Goal: Task Accomplishment & Management: Manage account settings

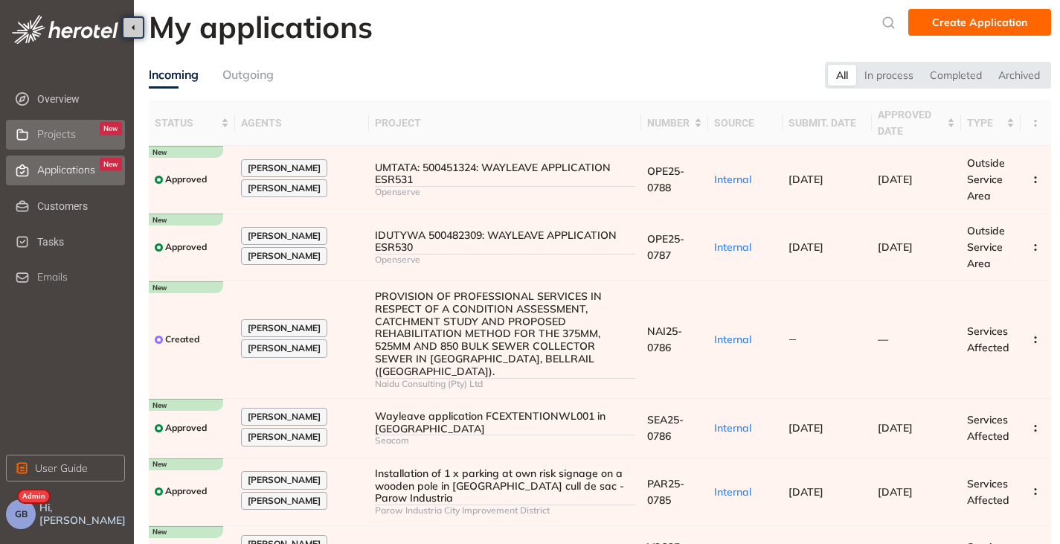
click at [62, 121] on li "Projects New" at bounding box center [65, 135] width 119 height 30
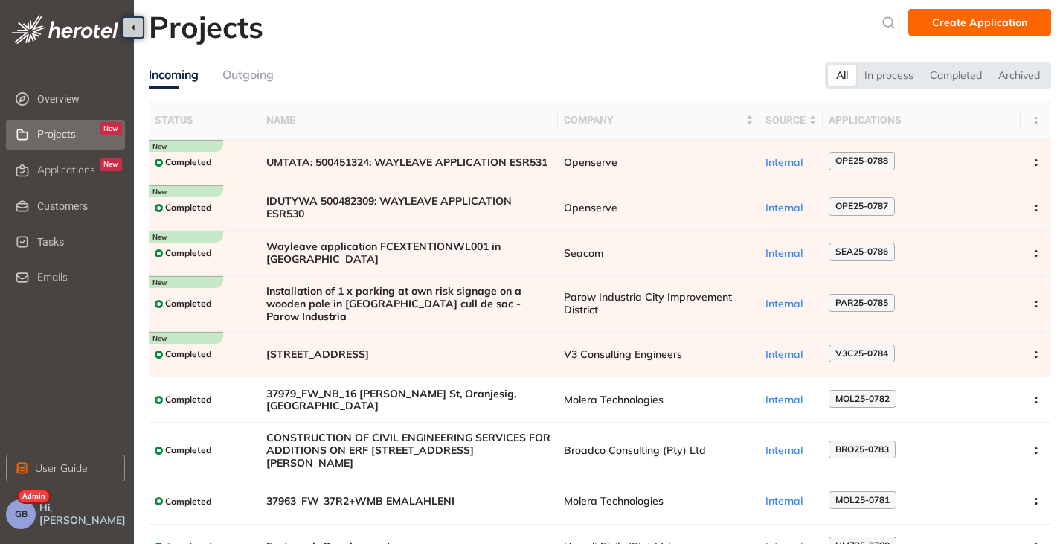
click at [51, 189] on ul "Overview Projects New Applications New Customers Tasks Emails" at bounding box center [70, 188] width 128 height 214
click at [56, 176] on div "Applications New" at bounding box center [79, 170] width 85 height 25
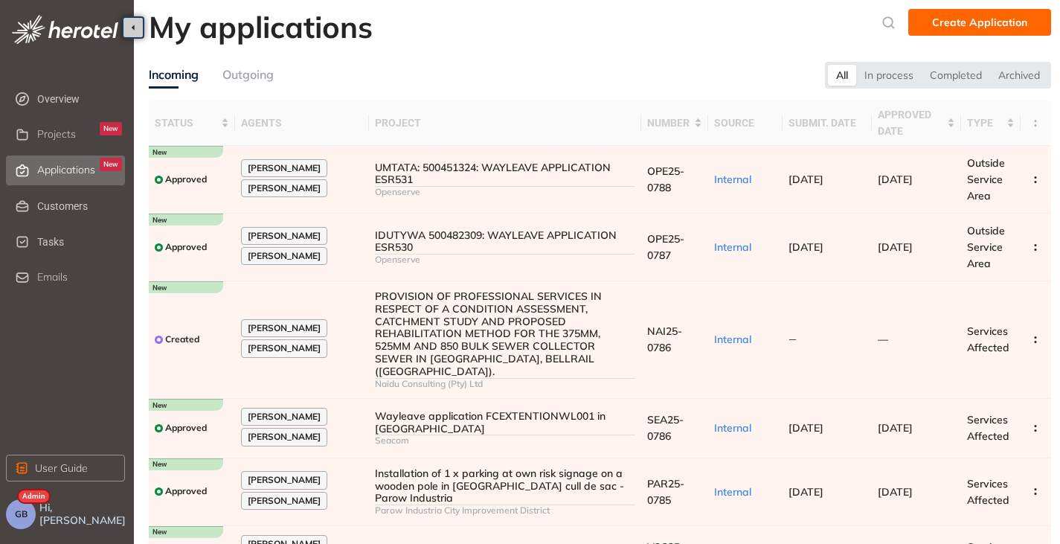
click at [19, 513] on span "GB" at bounding box center [21, 514] width 13 height 10
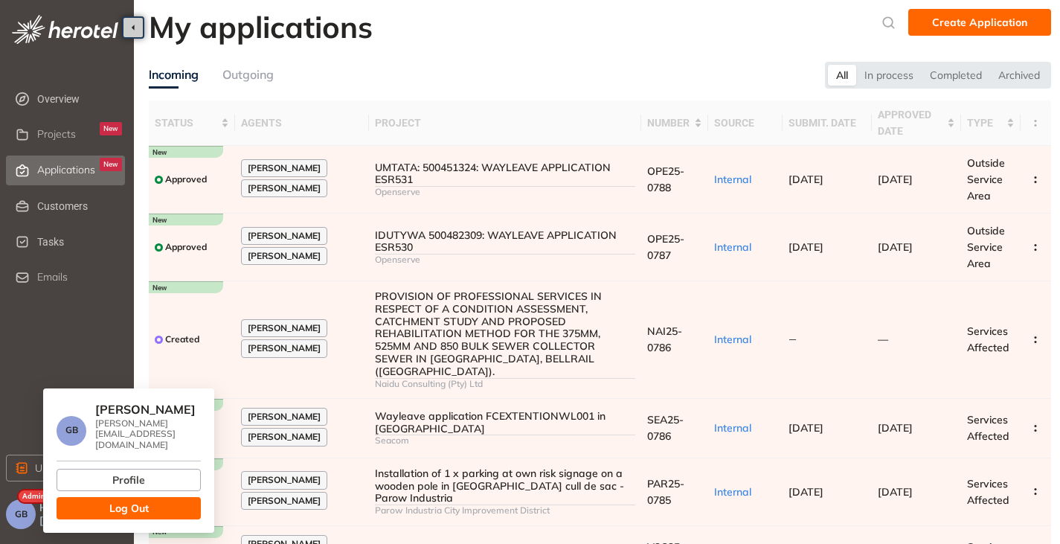
click at [120, 502] on span "Log Out" at bounding box center [128, 508] width 39 height 16
